Goal: Task Accomplishment & Management: Manage account settings

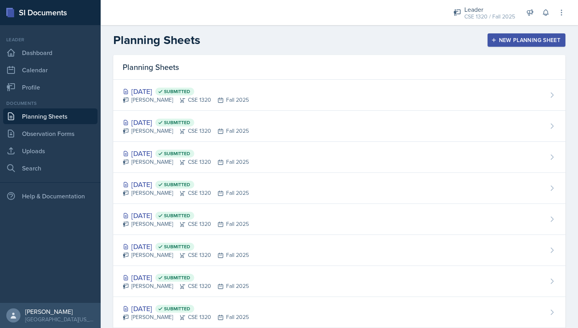
click at [69, 115] on link "Planning Sheets" at bounding box center [50, 117] width 94 height 16
click at [497, 44] on button "New Planning Sheet" at bounding box center [527, 39] width 78 height 13
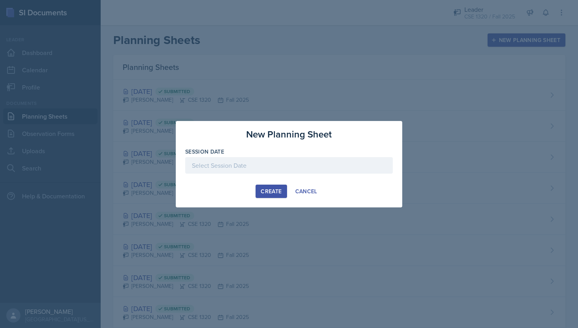
click at [271, 192] on div "Create" at bounding box center [271, 191] width 21 height 6
click at [252, 160] on div at bounding box center [289, 165] width 208 height 17
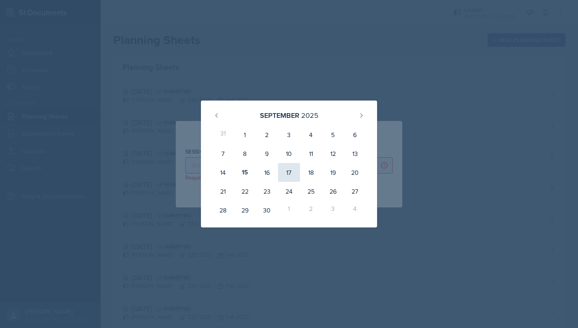
click at [295, 175] on div "17" at bounding box center [289, 172] width 22 height 19
type input "[DATE]"
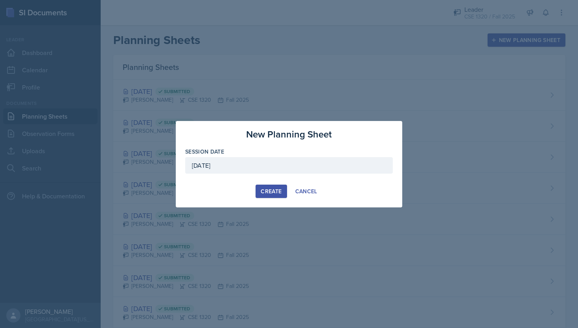
click at [269, 197] on button "Create" at bounding box center [271, 191] width 31 height 13
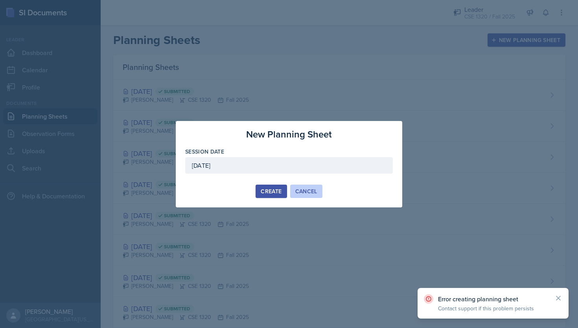
click at [308, 192] on div "Cancel" at bounding box center [306, 191] width 22 height 6
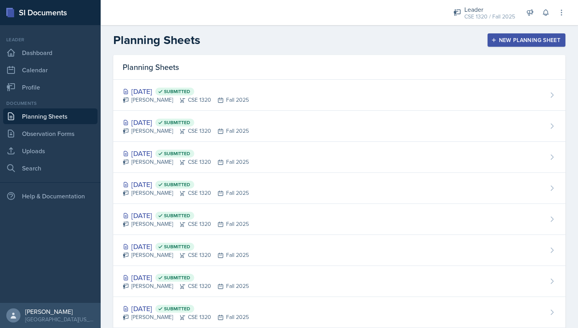
click at [499, 45] on button "New Planning Sheet" at bounding box center [527, 39] width 78 height 13
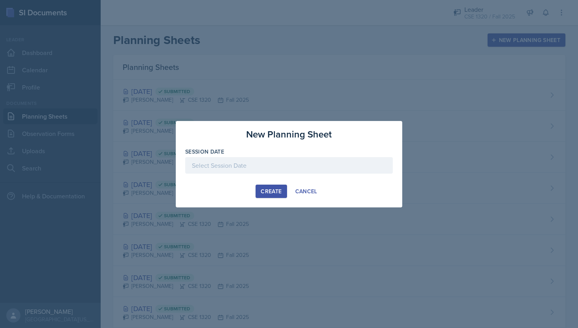
click at [225, 168] on div at bounding box center [289, 165] width 208 height 17
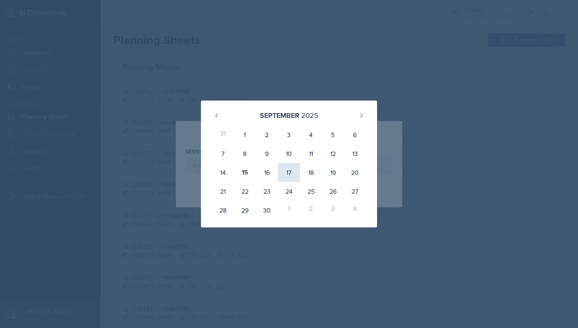
click at [289, 172] on div "17" at bounding box center [289, 172] width 22 height 19
type input "[DATE]"
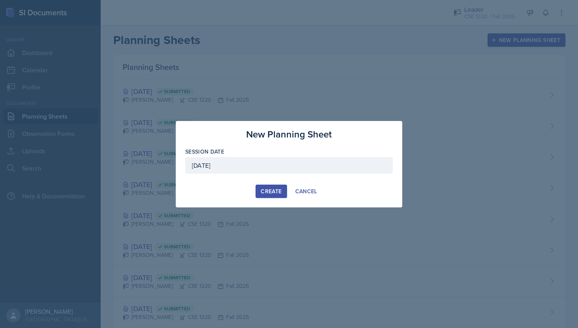
click at [261, 192] on div "Create" at bounding box center [271, 191] width 21 height 6
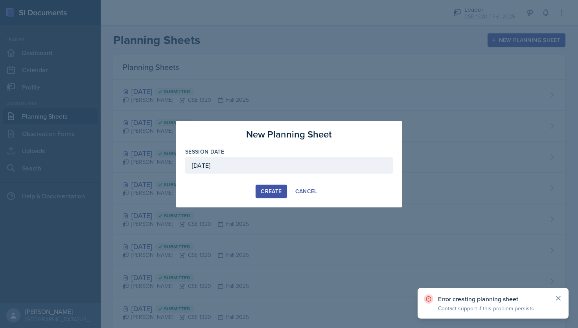
click at [560, 299] on icon at bounding box center [558, 299] width 8 height 8
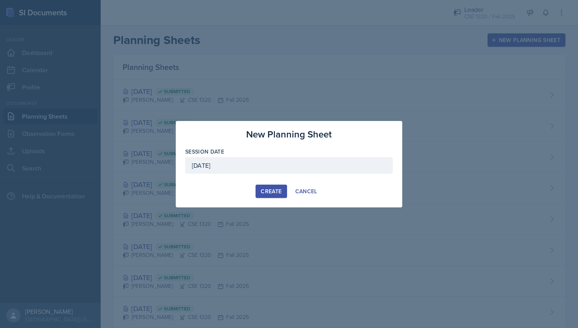
click at [305, 184] on div "New Planning Sheet Session Date [DATE] [DATE] 31 1 2 3 4 5 6 7 8 9 10 11 12 13 …" at bounding box center [289, 164] width 227 height 87
click at [306, 188] on div "Cancel" at bounding box center [306, 191] width 22 height 6
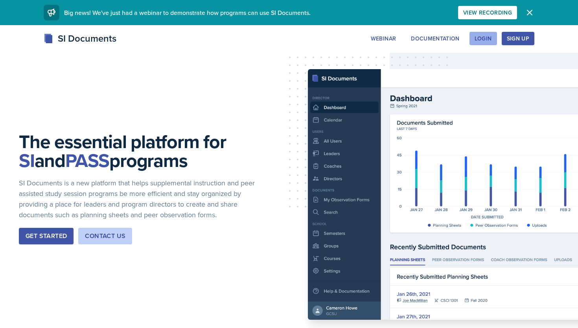
click at [487, 36] on div "Login" at bounding box center [483, 38] width 17 height 6
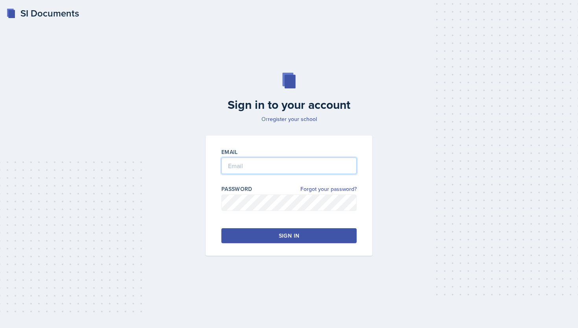
click at [261, 159] on input "email" at bounding box center [288, 166] width 135 height 17
type input "[EMAIL_ADDRESS][DOMAIN_NAME]"
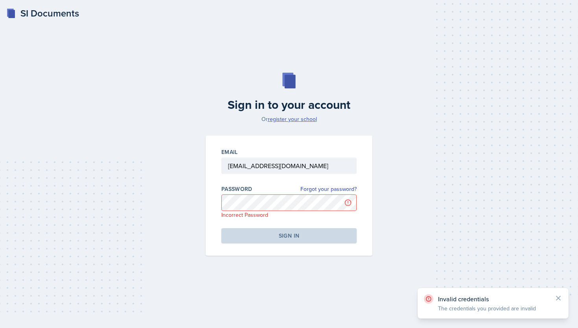
click at [303, 119] on link "register your school" at bounding box center [292, 119] width 49 height 8
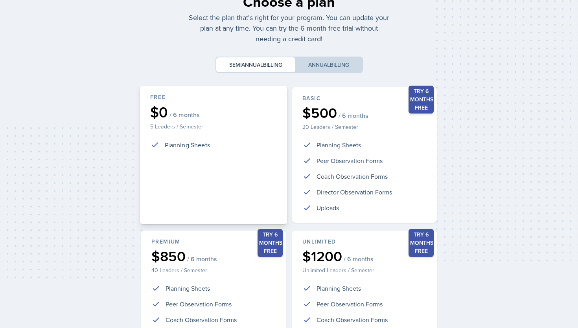
scroll to position [36, 0]
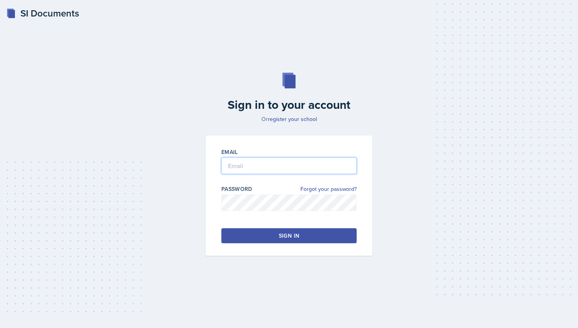
click at [263, 158] on input "email" at bounding box center [288, 166] width 135 height 17
type input "nxk"
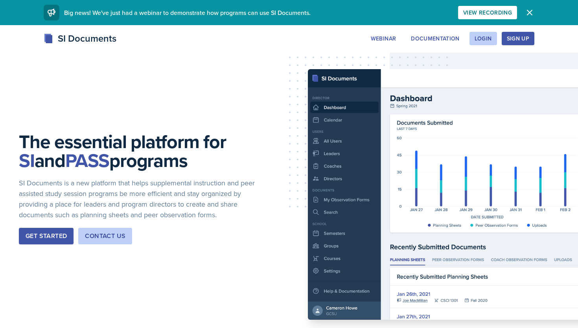
click at [522, 38] on div "Sign Up" at bounding box center [518, 38] width 22 height 6
click at [489, 44] on button "Login" at bounding box center [484, 38] width 28 height 13
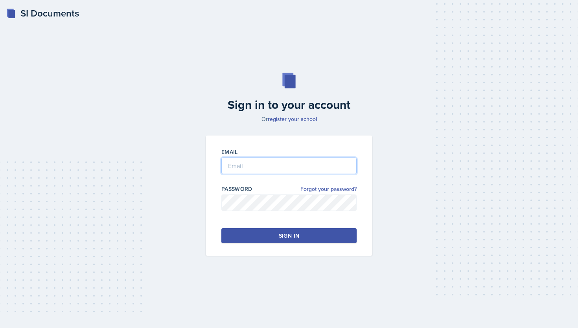
click at [247, 168] on input "email" at bounding box center [288, 166] width 135 height 17
type input "nxk7191@mavs.uta.edu"
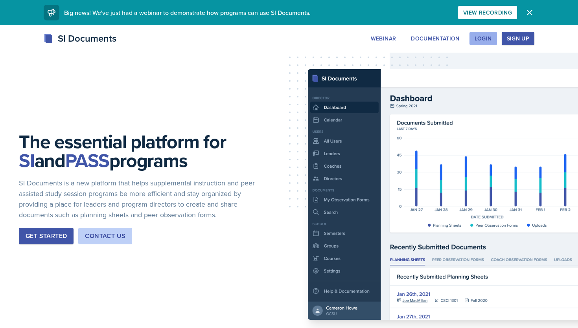
click at [480, 38] on div "Login" at bounding box center [483, 38] width 17 height 6
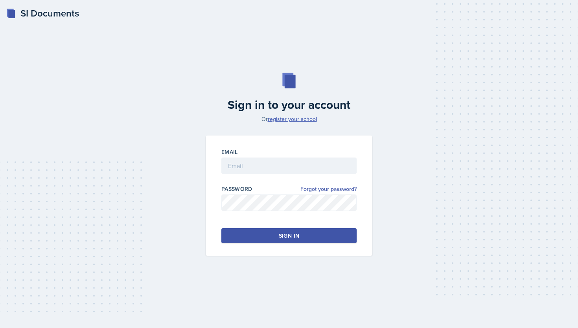
click at [301, 116] on link "register your school" at bounding box center [292, 119] width 49 height 8
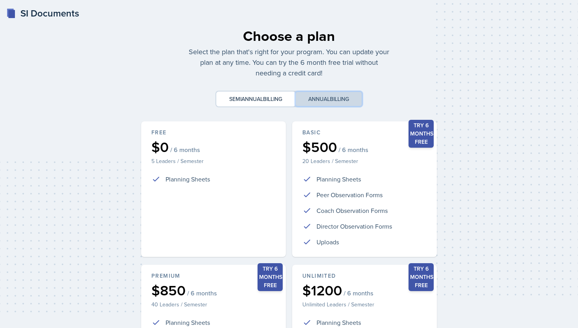
click at [344, 99] on span "billing" at bounding box center [339, 99] width 19 height 8
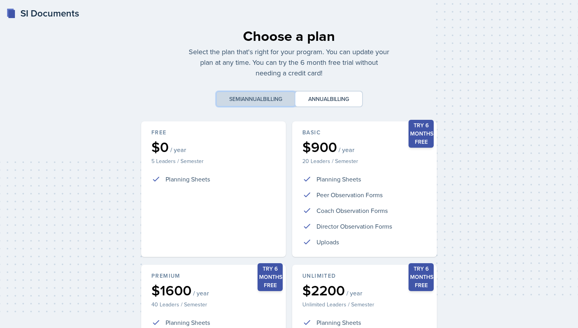
click at [275, 98] on span "billing" at bounding box center [272, 99] width 19 height 8
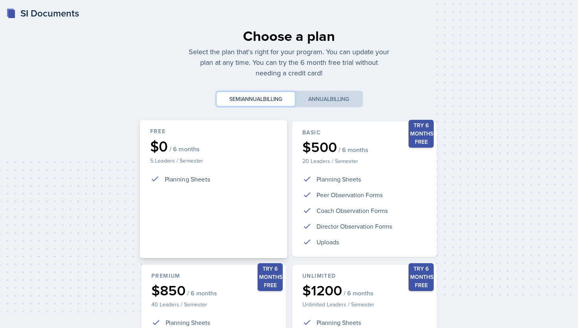
scroll to position [138, 0]
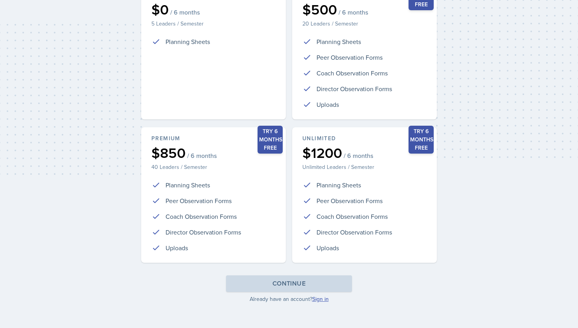
click at [324, 301] on link "Sign in" at bounding box center [320, 299] width 17 height 8
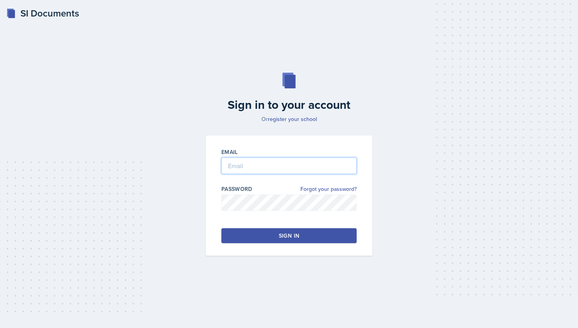
click at [250, 169] on input "email" at bounding box center [288, 166] width 135 height 17
type input "nxk7191@mavs.uta.edu"
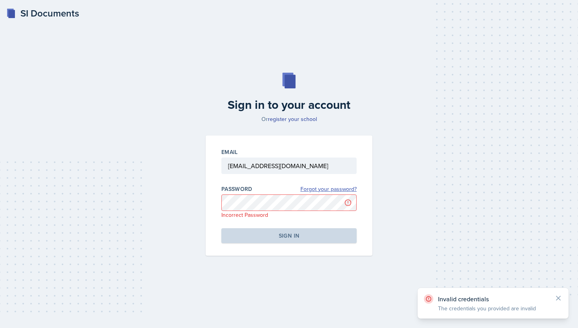
click at [323, 188] on link "Forgot your password?" at bounding box center [328, 189] width 56 height 8
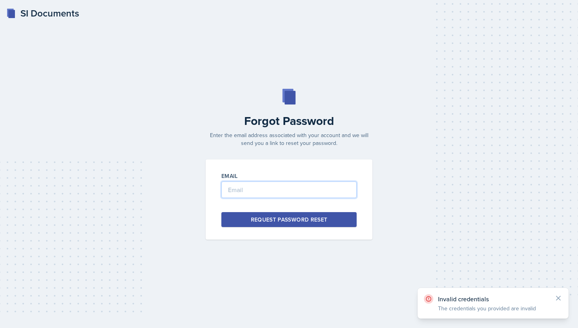
click at [298, 190] on input "email" at bounding box center [288, 190] width 135 height 17
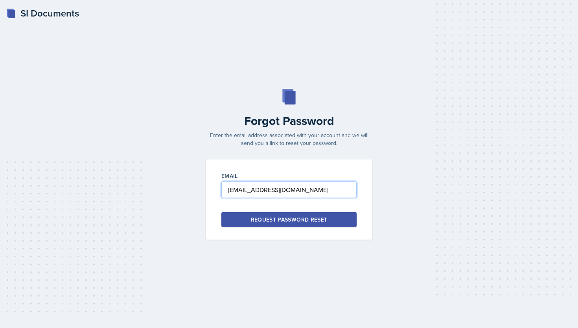
type input "nxk7191@mavs.uta.edu"
click at [293, 217] on div "Request Password Reset" at bounding box center [289, 220] width 77 height 8
